Goal: Task Accomplishment & Management: Complete application form

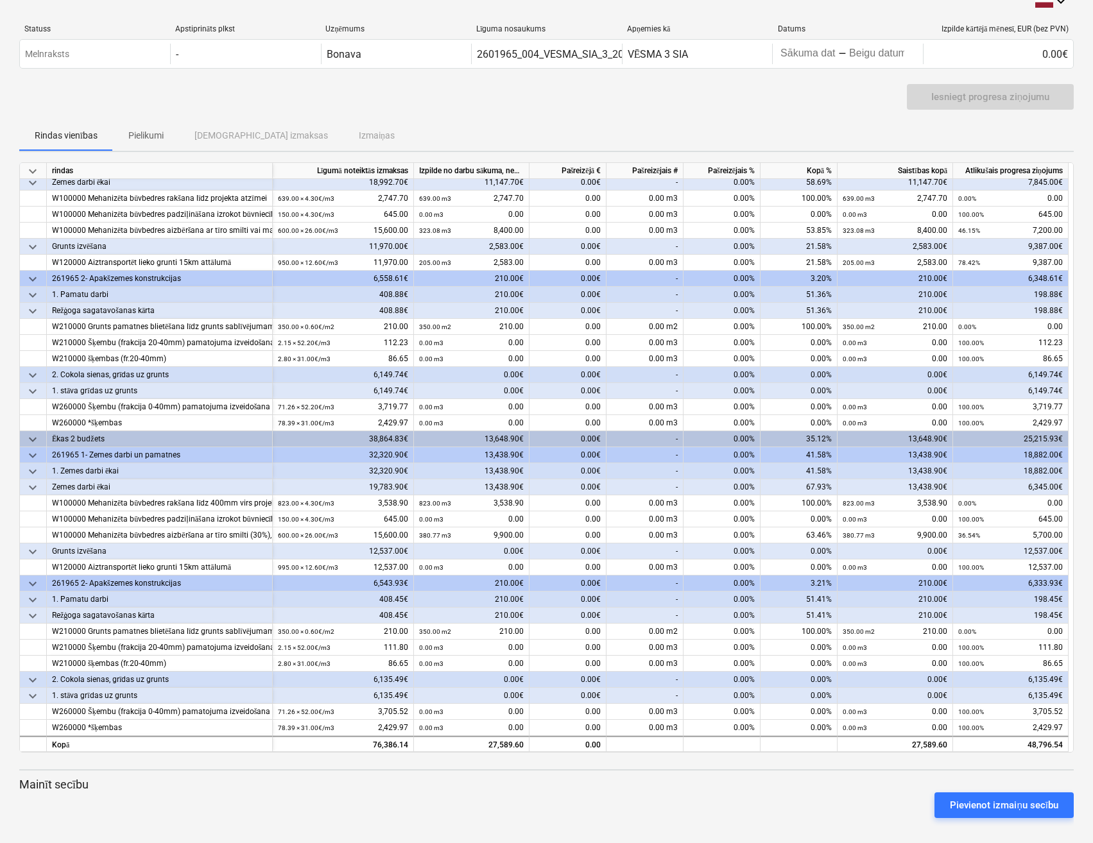
scroll to position [22, 0]
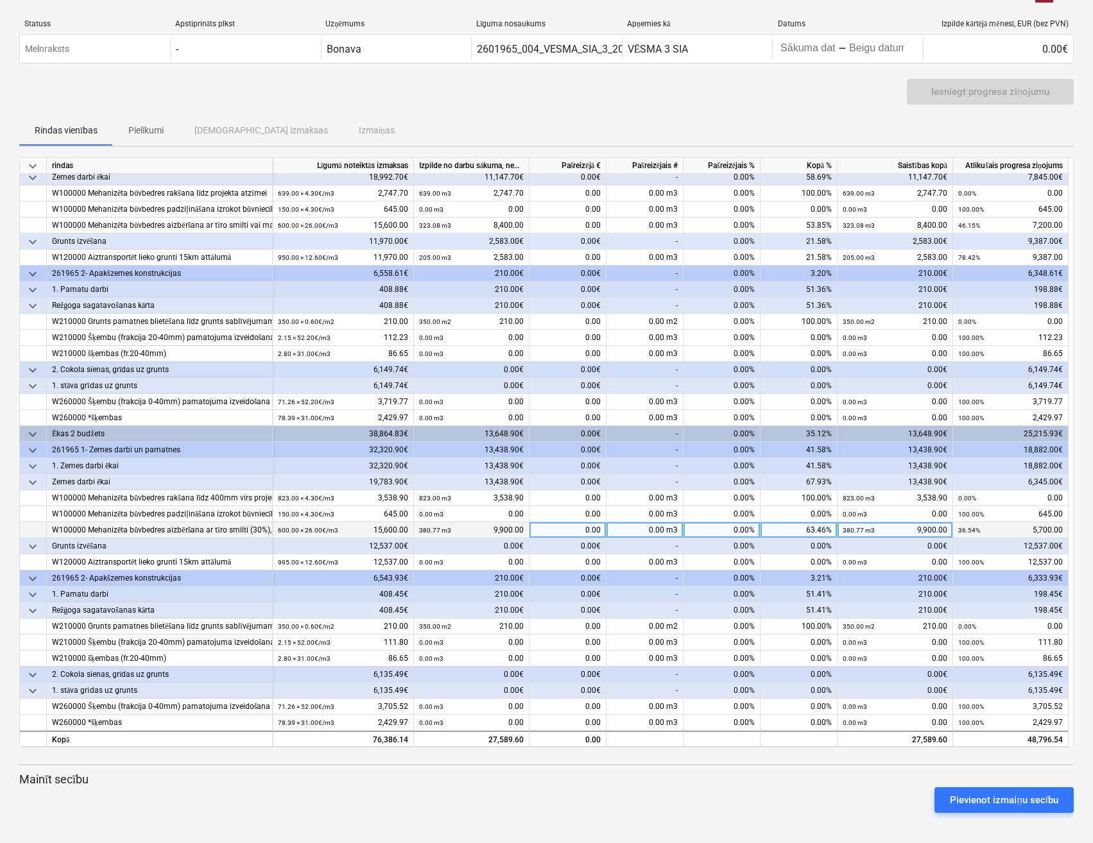
click at [559, 528] on div "0.00" at bounding box center [567, 530] width 77 height 16
type input "5700"
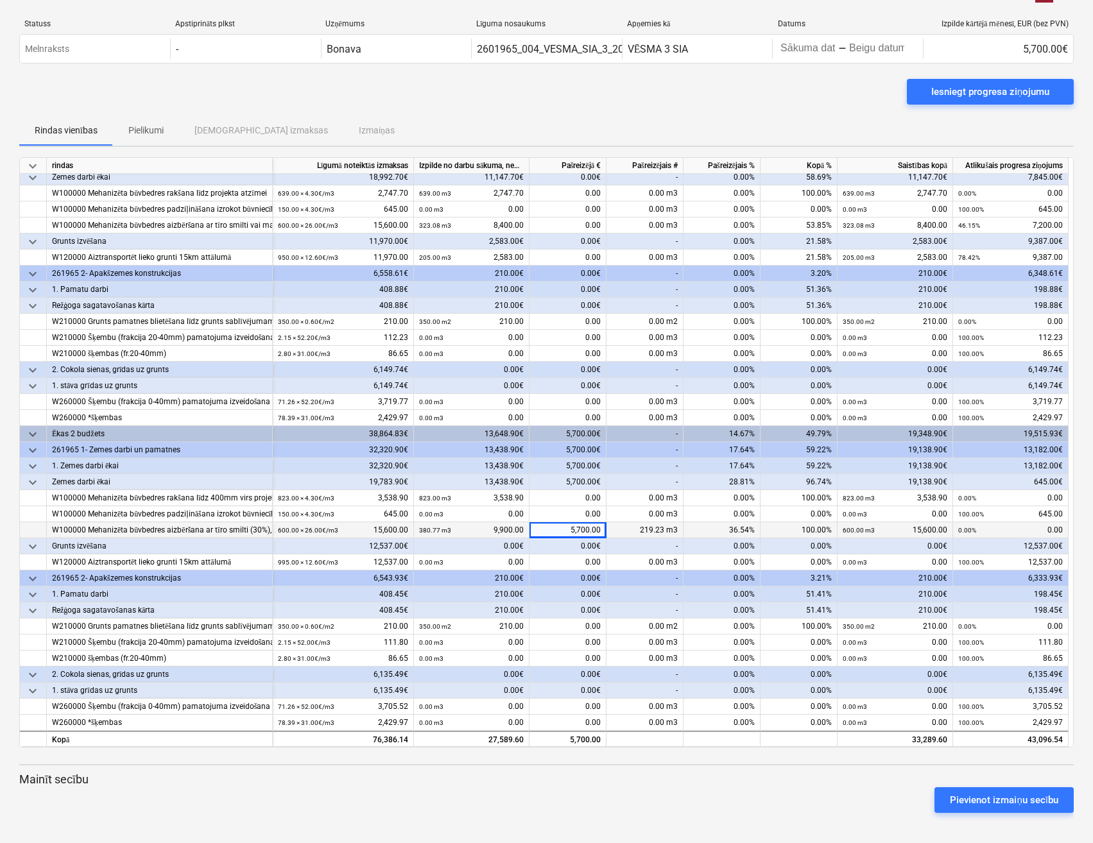
click at [624, 583] on div "-" at bounding box center [644, 578] width 77 height 16
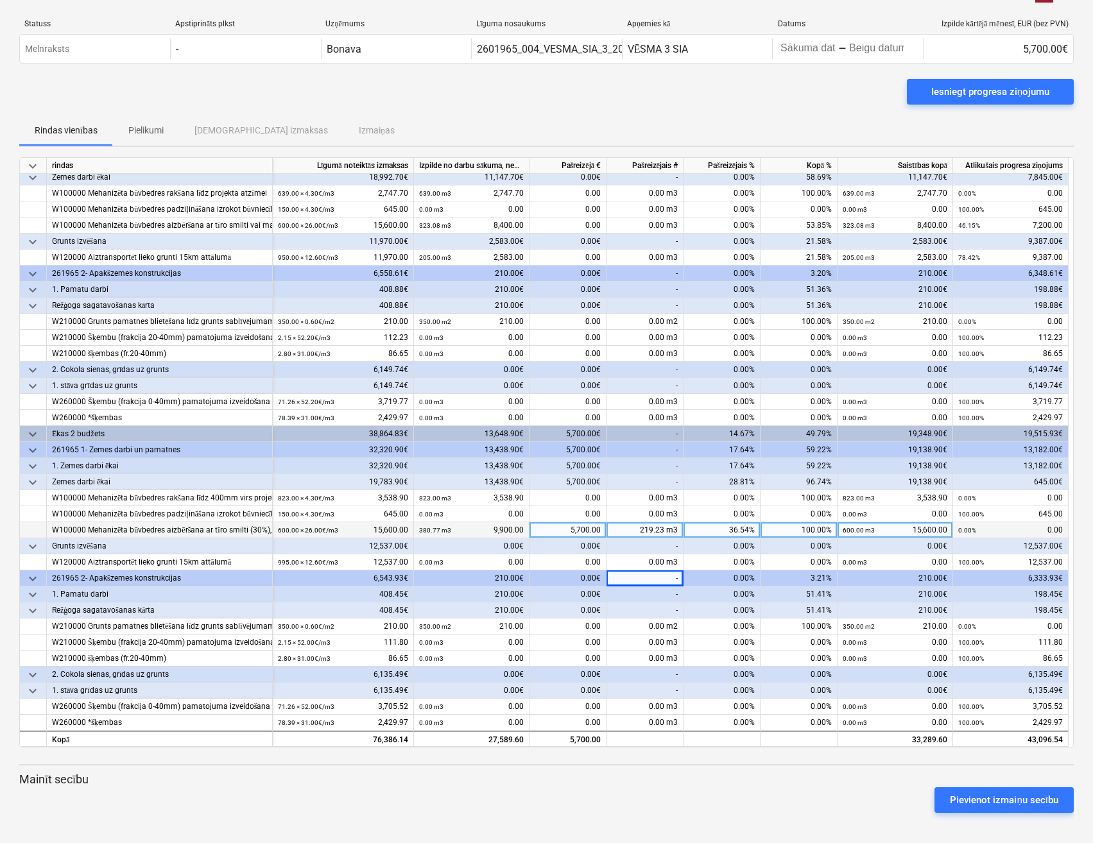
click at [572, 529] on div "5,700.00" at bounding box center [567, 530] width 77 height 16
type input "3900"
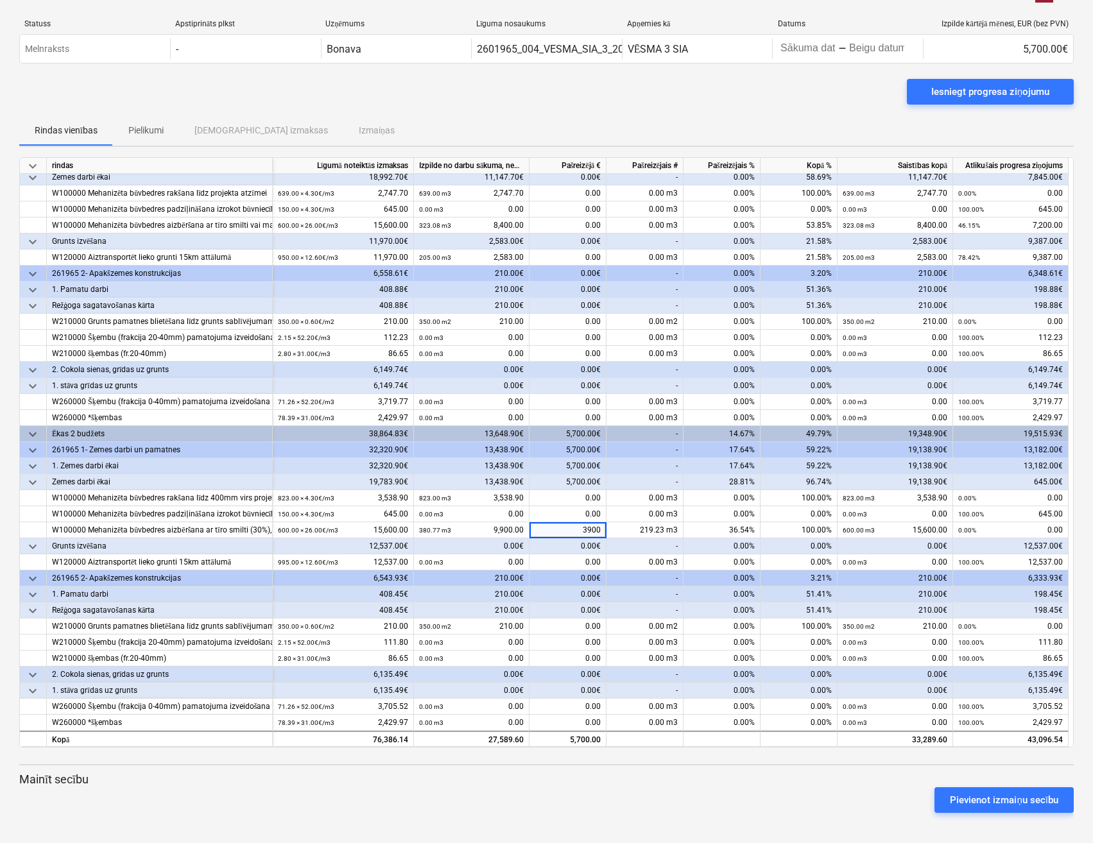
click at [568, 593] on div "0.00€" at bounding box center [567, 594] width 77 height 16
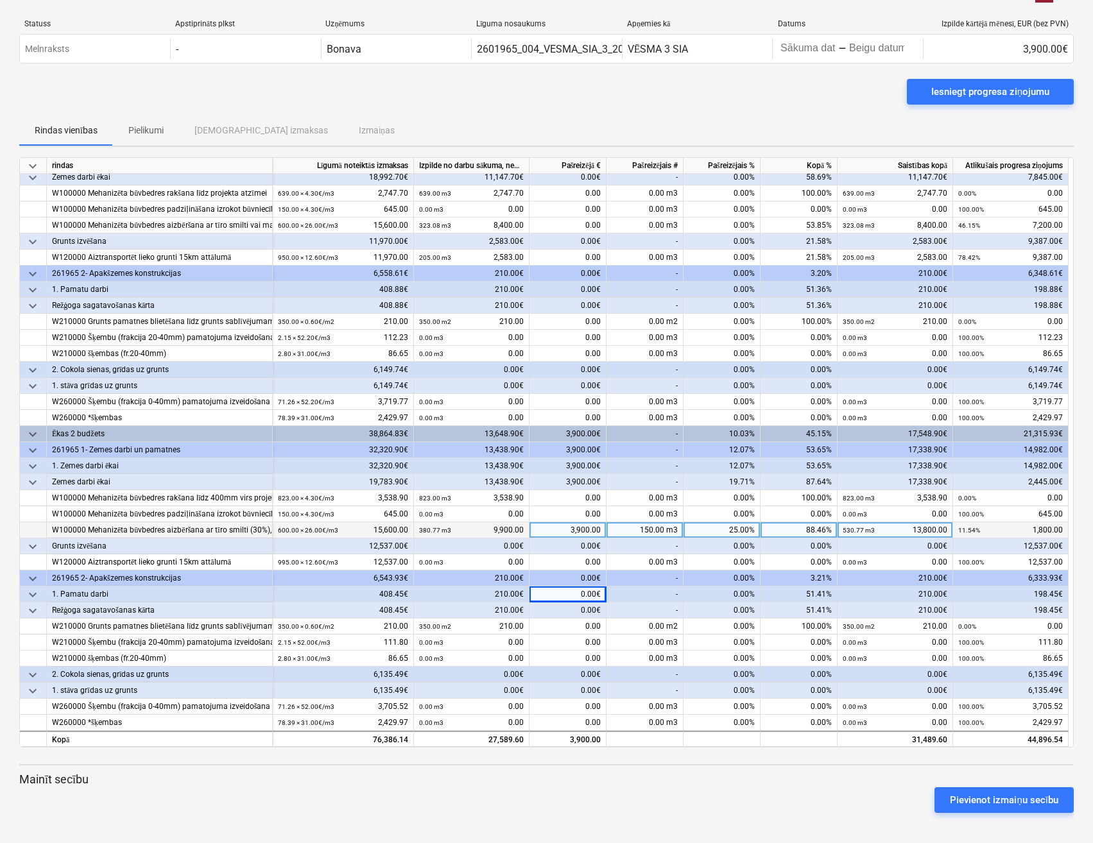
click at [568, 528] on div "3,900.00" at bounding box center [567, 530] width 77 height 16
type input "5340"
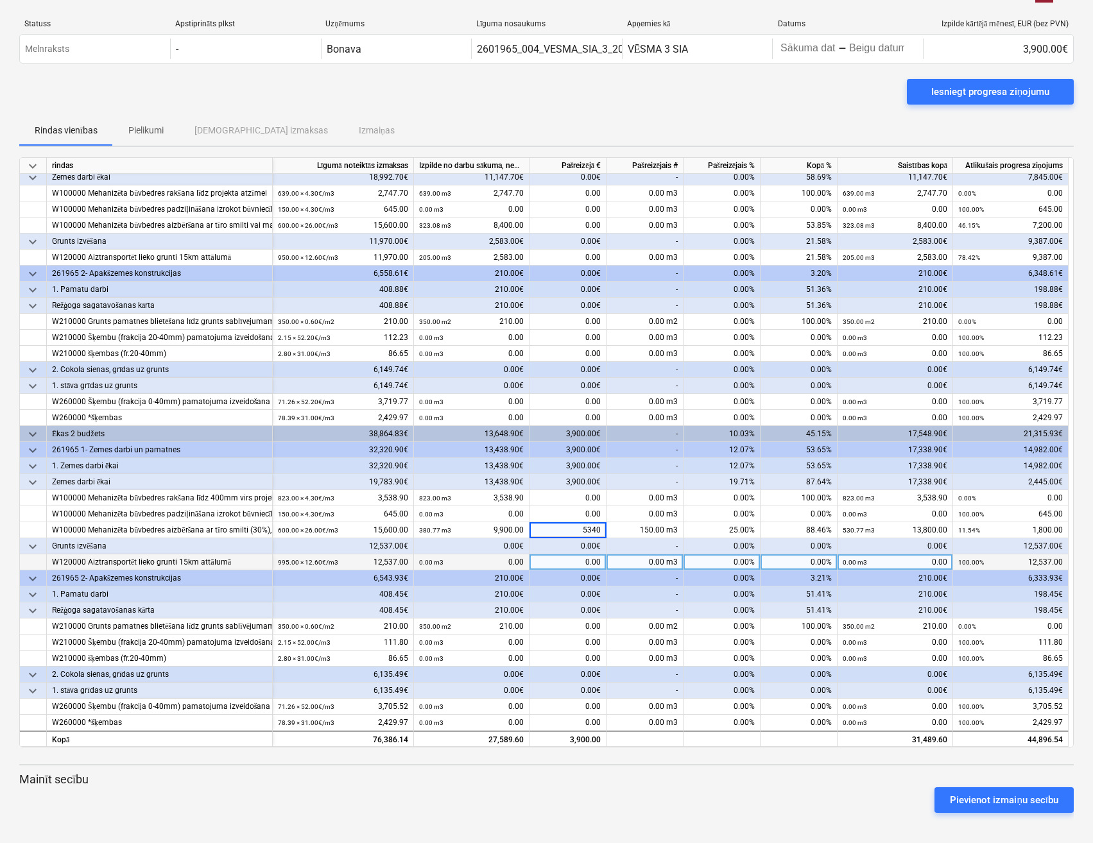
click at [561, 564] on div "0.00" at bounding box center [567, 562] width 77 height 16
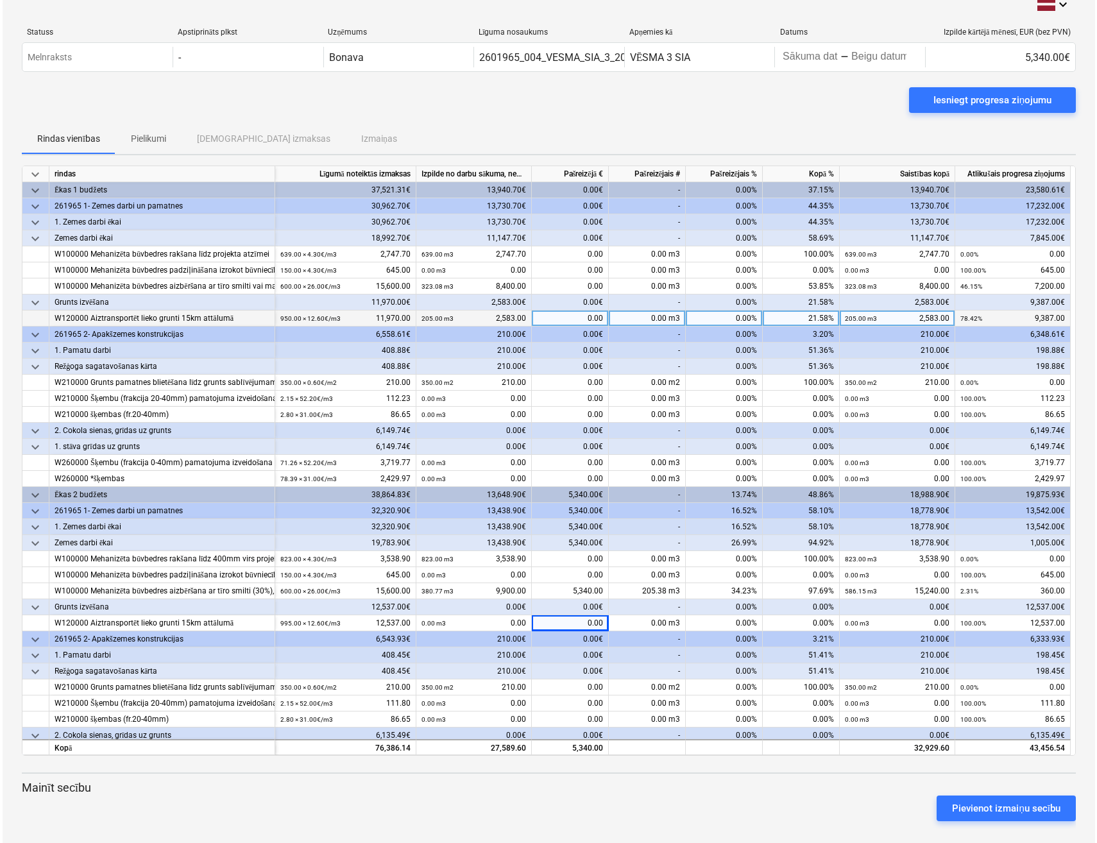
scroll to position [0, 0]
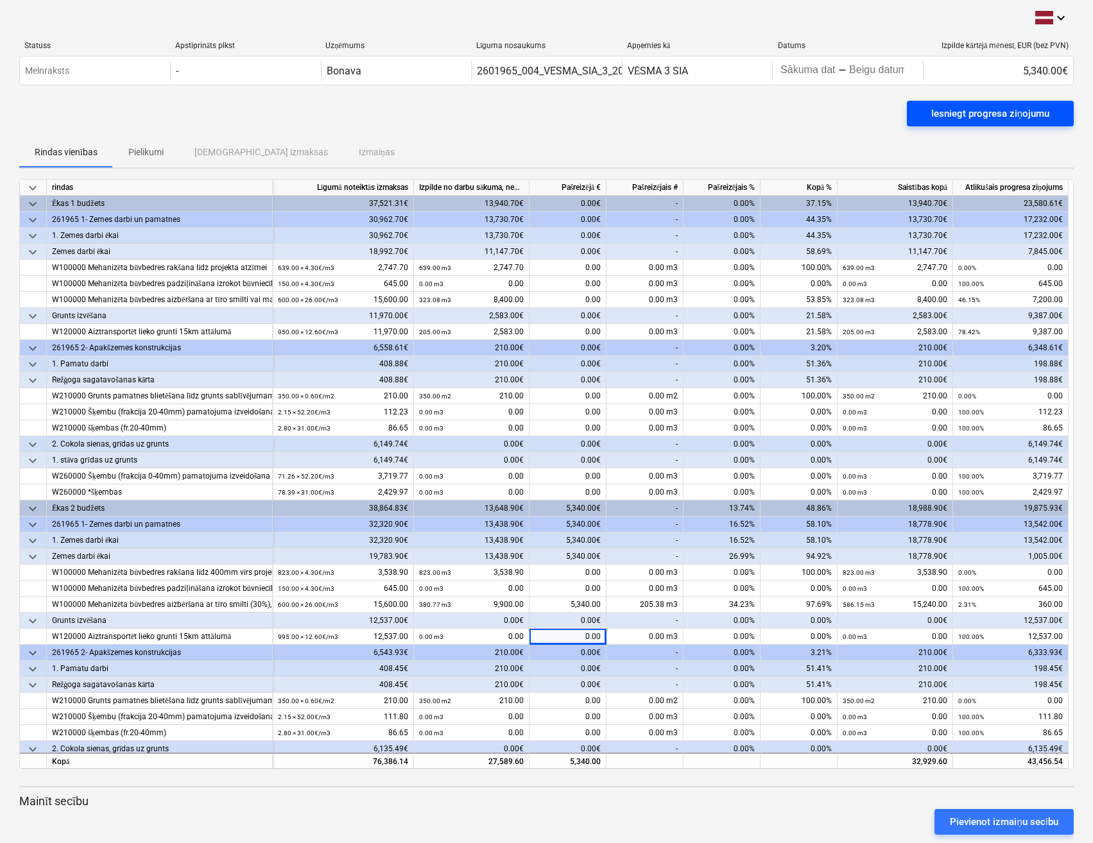
click at [1004, 114] on div "Iesniegt progresa ziņojumu" at bounding box center [990, 113] width 118 height 17
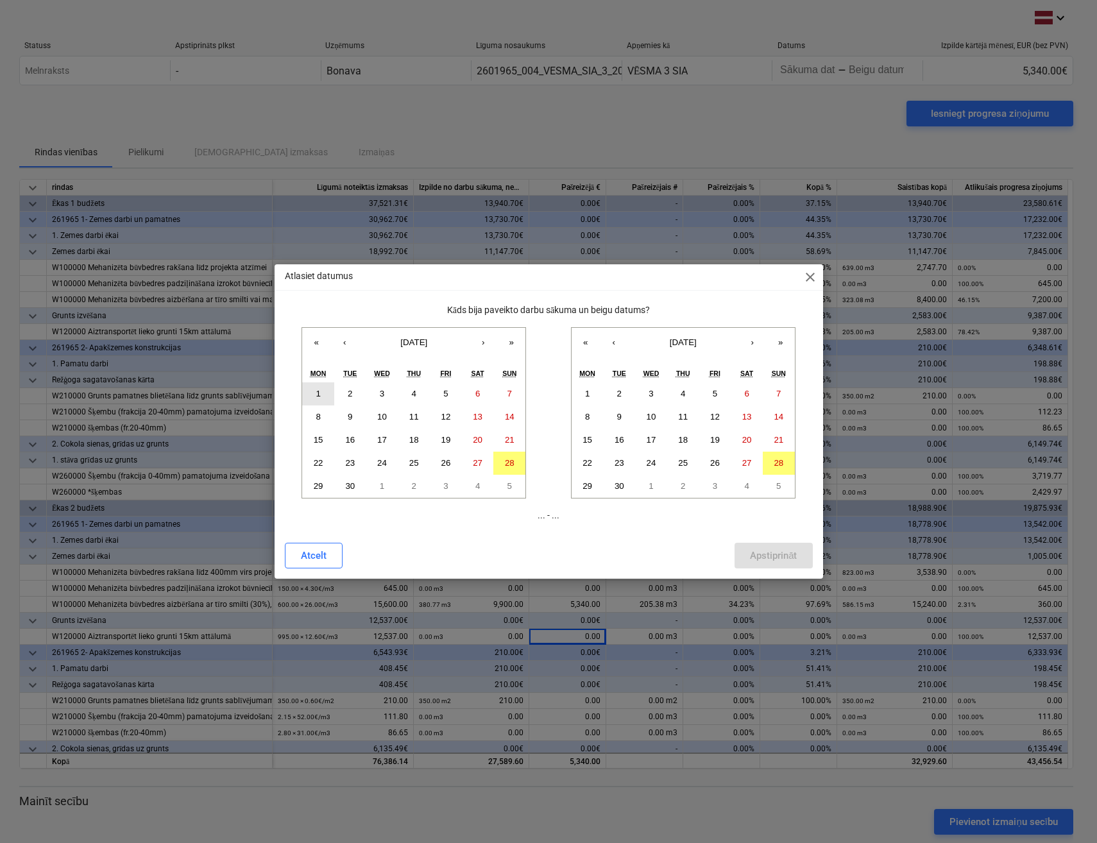
click at [312, 388] on button "1" at bounding box center [318, 393] width 32 height 23
click at [714, 468] on button "26" at bounding box center [715, 463] width 32 height 23
click at [771, 544] on button "Apstiprināt" at bounding box center [774, 556] width 78 height 26
